Goal: Task Accomplishment & Management: Manage account settings

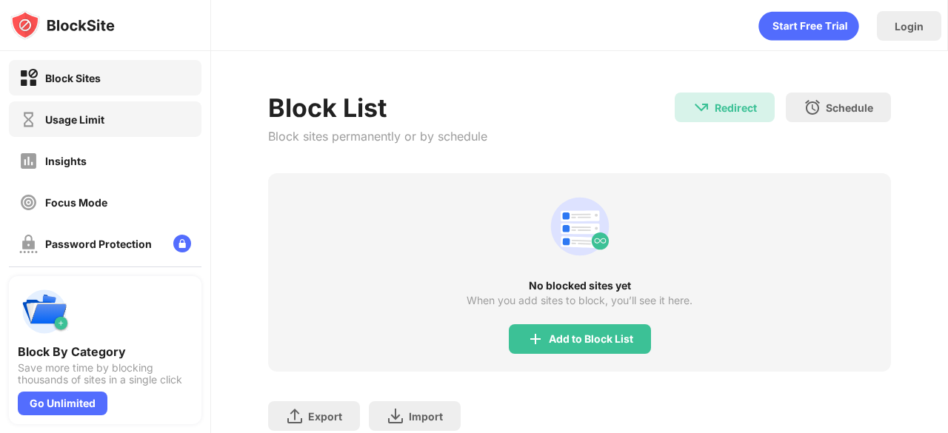
click at [52, 125] on div "Usage Limit" at bounding box center [61, 119] width 85 height 19
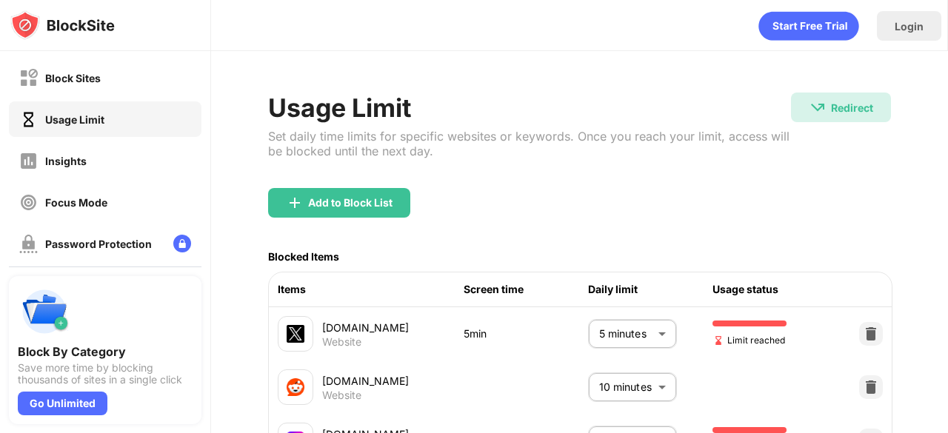
scroll to position [47, 0]
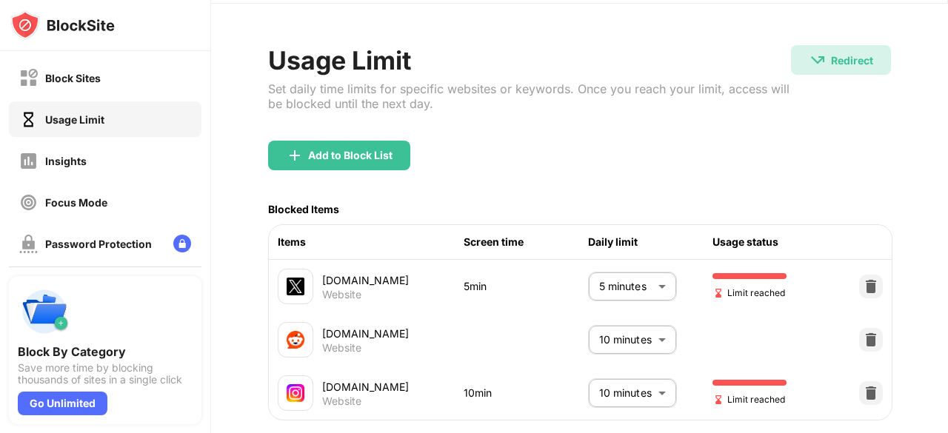
click at [597, 290] on body "Block Sites Usage Limit Insights Focus Mode Password Protection Custom Block Pa…" at bounding box center [474, 216] width 948 height 433
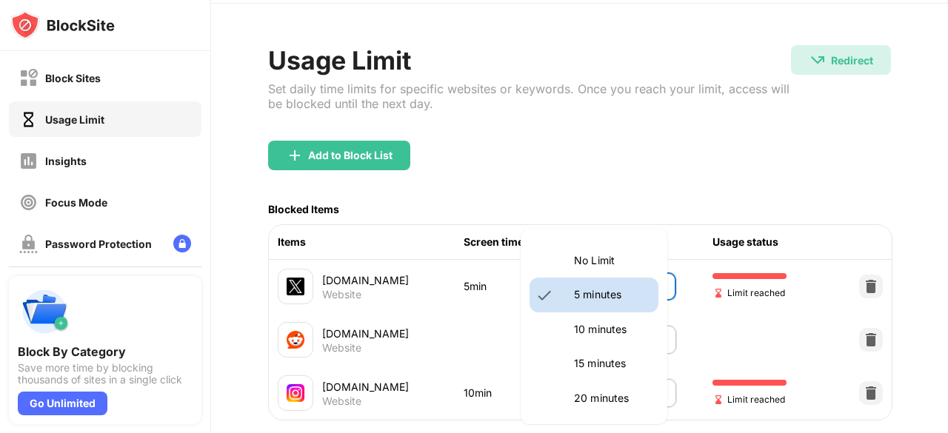
click at [487, 332] on div at bounding box center [474, 216] width 948 height 433
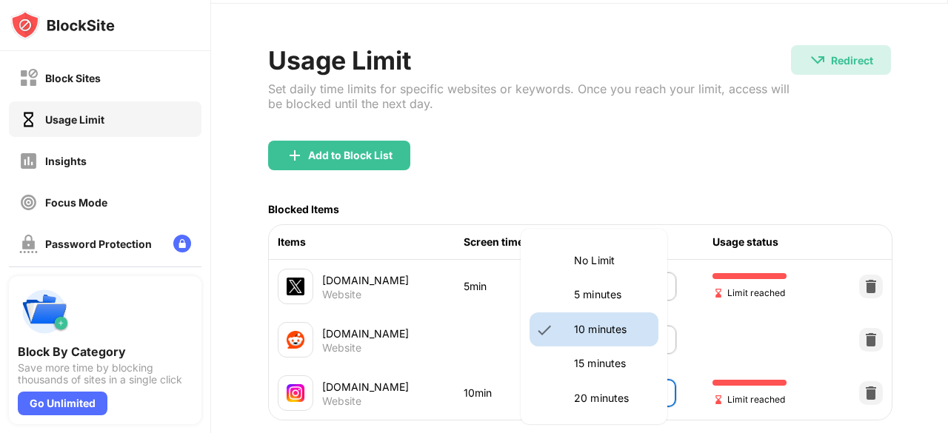
click at [592, 393] on body "Block Sites Usage Limit Insights Focus Mode Password Protection Custom Block Pa…" at bounding box center [474, 216] width 948 height 433
drag, startPoint x: 586, startPoint y: 369, endPoint x: 538, endPoint y: 353, distance: 50.6
click at [584, 369] on p "15 minutes" at bounding box center [612, 364] width 76 height 16
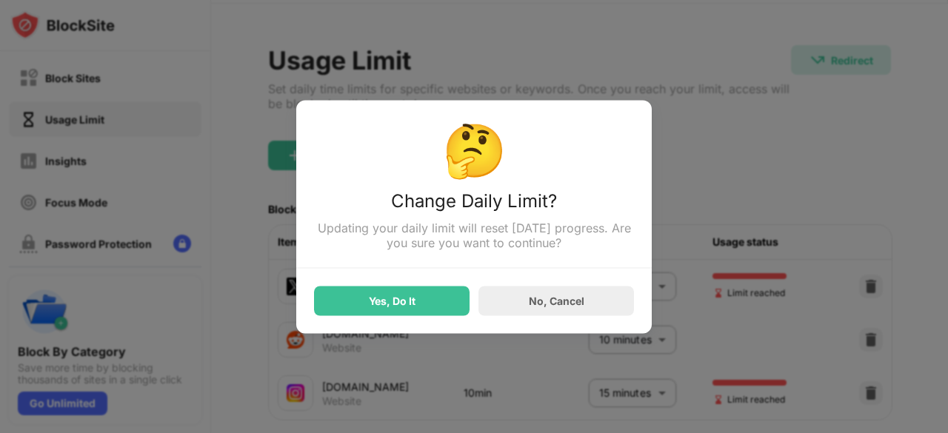
click at [425, 311] on div "Yes, Do It" at bounding box center [392, 301] width 156 height 30
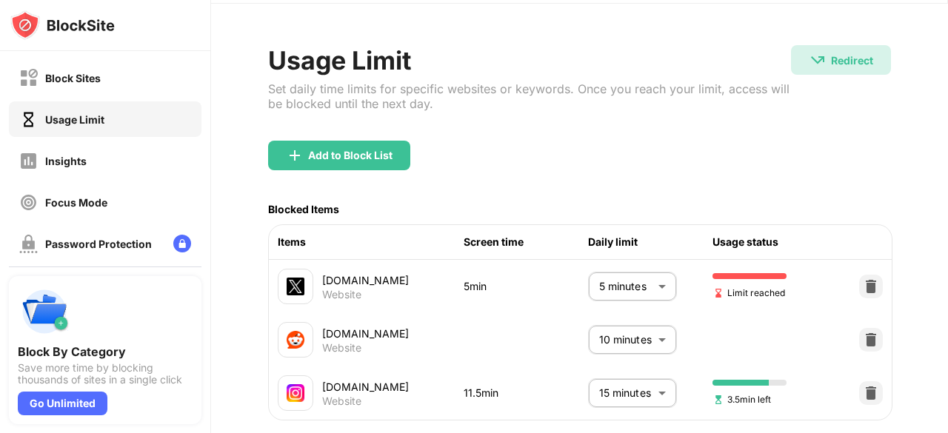
click at [646, 394] on body "Block Sites Usage Limit Insights Focus Mode Password Protection Custom Block Pa…" at bounding box center [474, 216] width 948 height 433
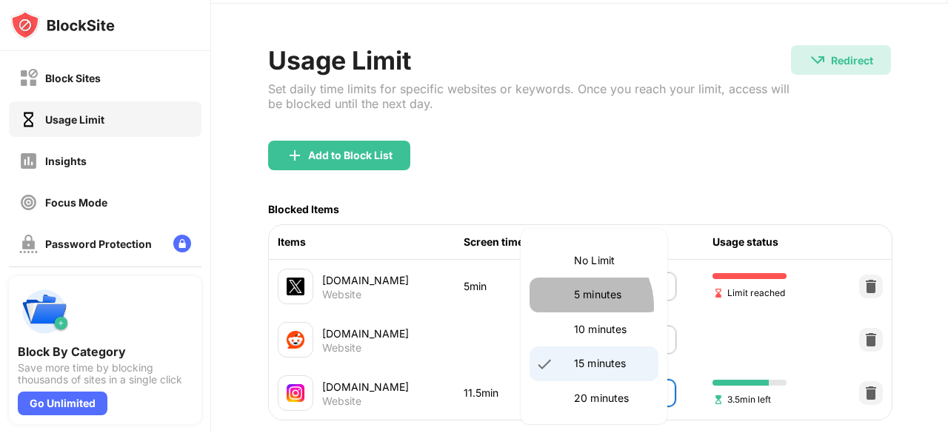
click at [576, 306] on li "5 minutes" at bounding box center [594, 295] width 129 height 34
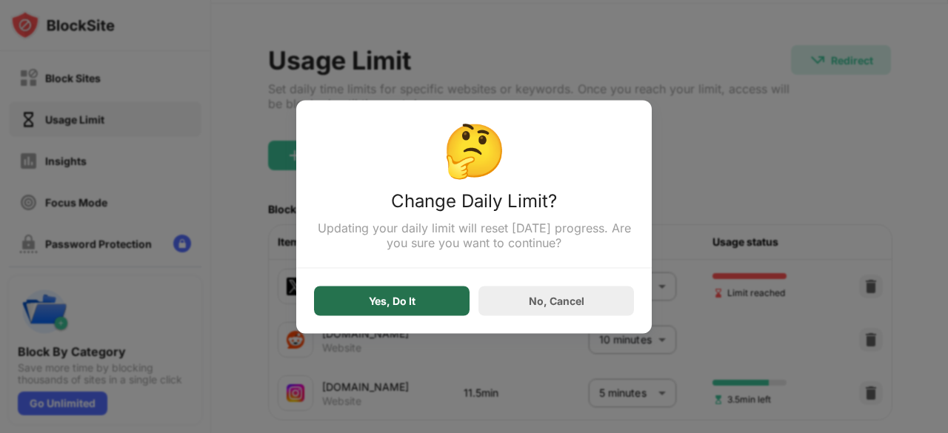
click at [435, 300] on div "Yes, Do It" at bounding box center [392, 301] width 156 height 30
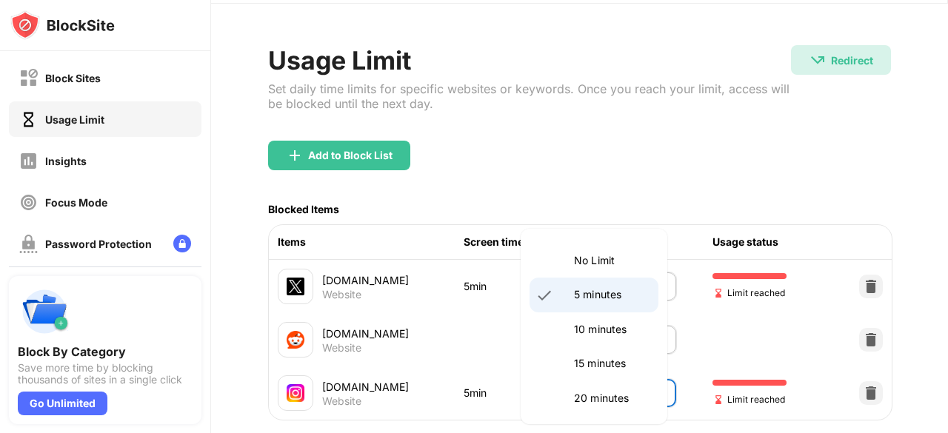
click at [641, 405] on body "Block Sites Usage Limit Insights Focus Mode Password Protection Custom Block Pa…" at bounding box center [474, 216] width 948 height 433
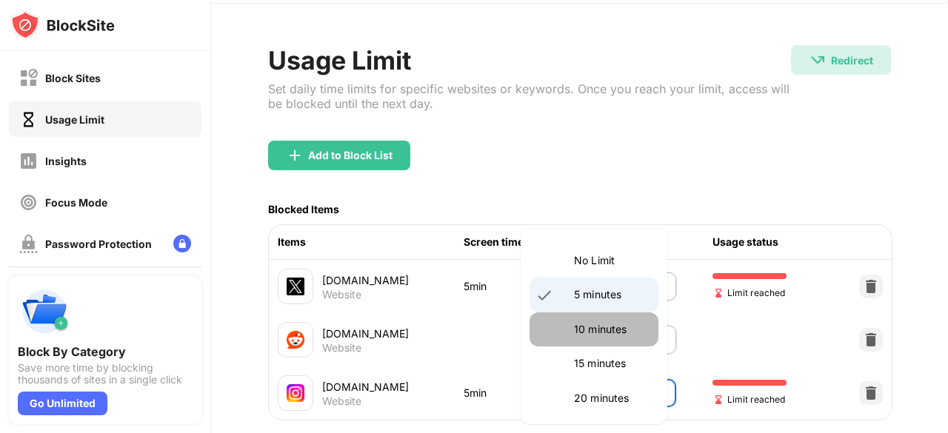
click at [618, 343] on li "10 minutes" at bounding box center [594, 330] width 129 height 34
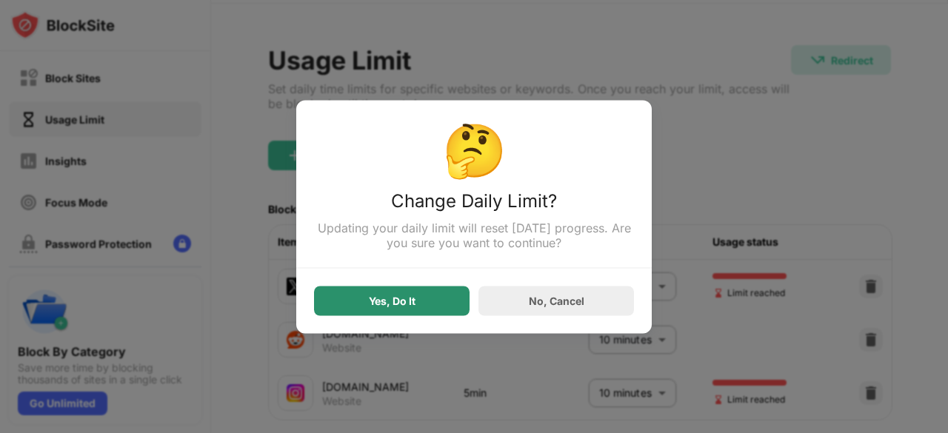
click at [433, 294] on div "Yes, Do It" at bounding box center [392, 301] width 156 height 30
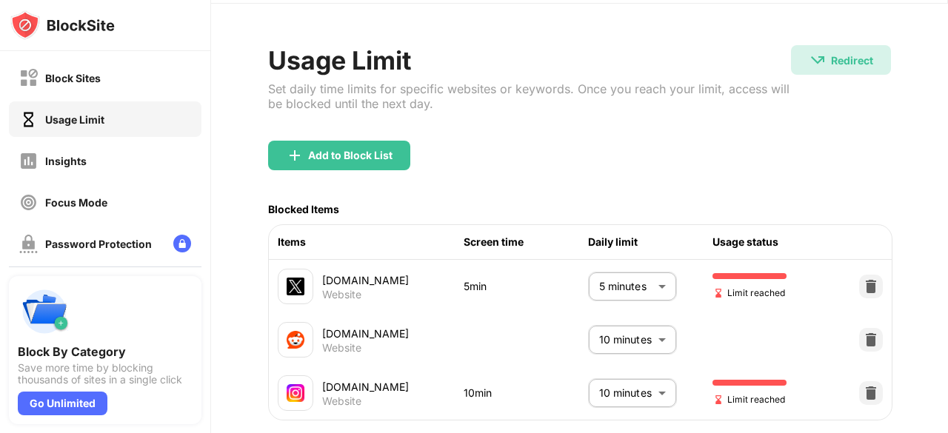
click at [638, 376] on body "Block Sites Usage Limit Insights Focus Mode Password Protection Custom Block Pa…" at bounding box center [474, 216] width 948 height 433
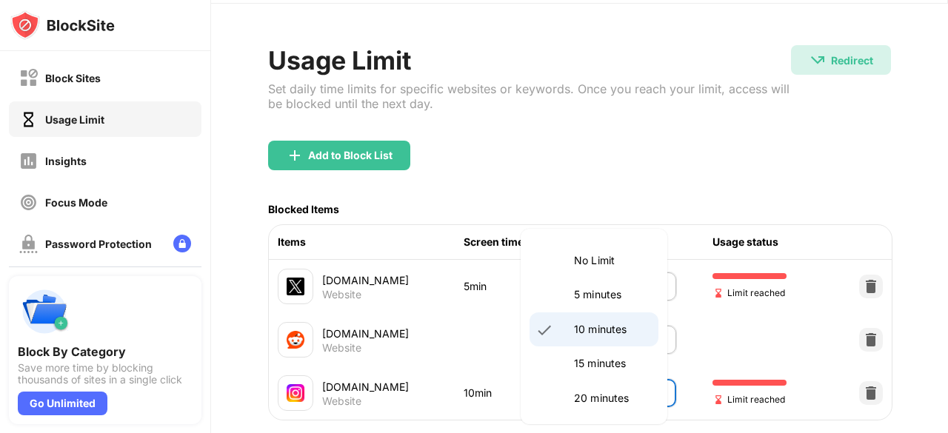
click at [613, 298] on p "5 minutes" at bounding box center [612, 295] width 76 height 16
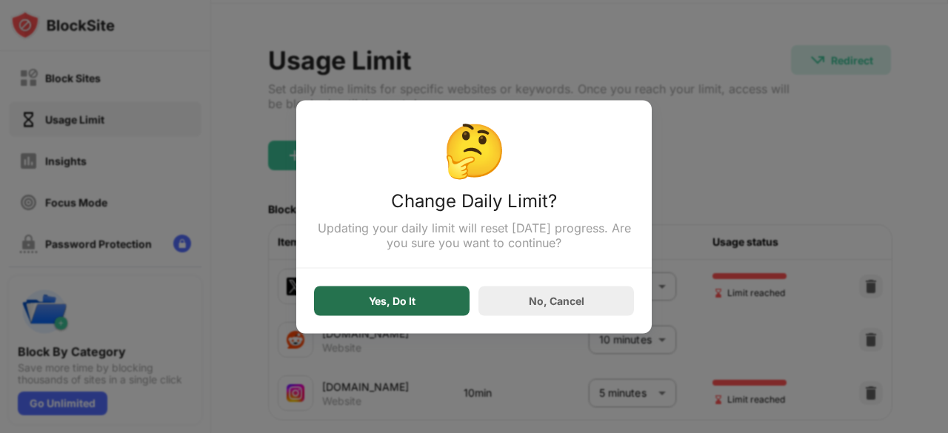
click at [440, 291] on div "Yes, Do It" at bounding box center [392, 301] width 156 height 30
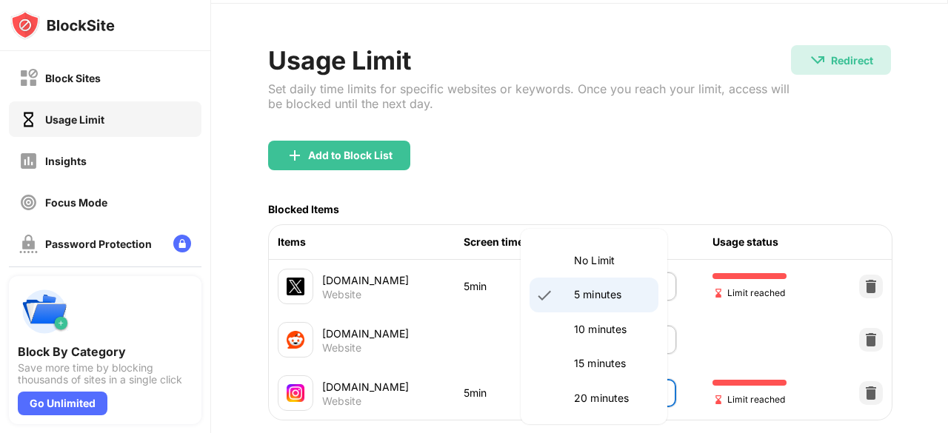
click at [595, 381] on body "Block Sites Usage Limit Insights Focus Mode Password Protection Custom Block Pa…" at bounding box center [474, 216] width 948 height 433
click at [560, 331] on li "10 minutes" at bounding box center [594, 330] width 129 height 34
type input "**"
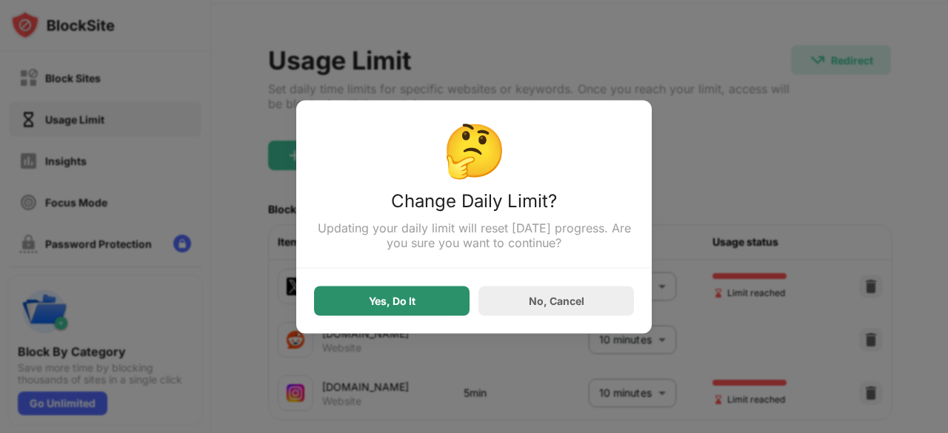
click at [395, 300] on div "Yes, Do It" at bounding box center [392, 301] width 47 height 12
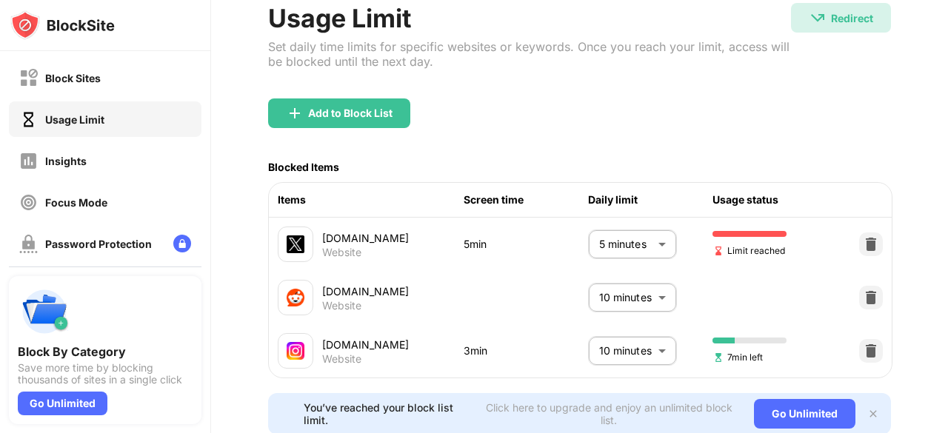
scroll to position [90, 0]
